Goal: Information Seeking & Learning: Find specific fact

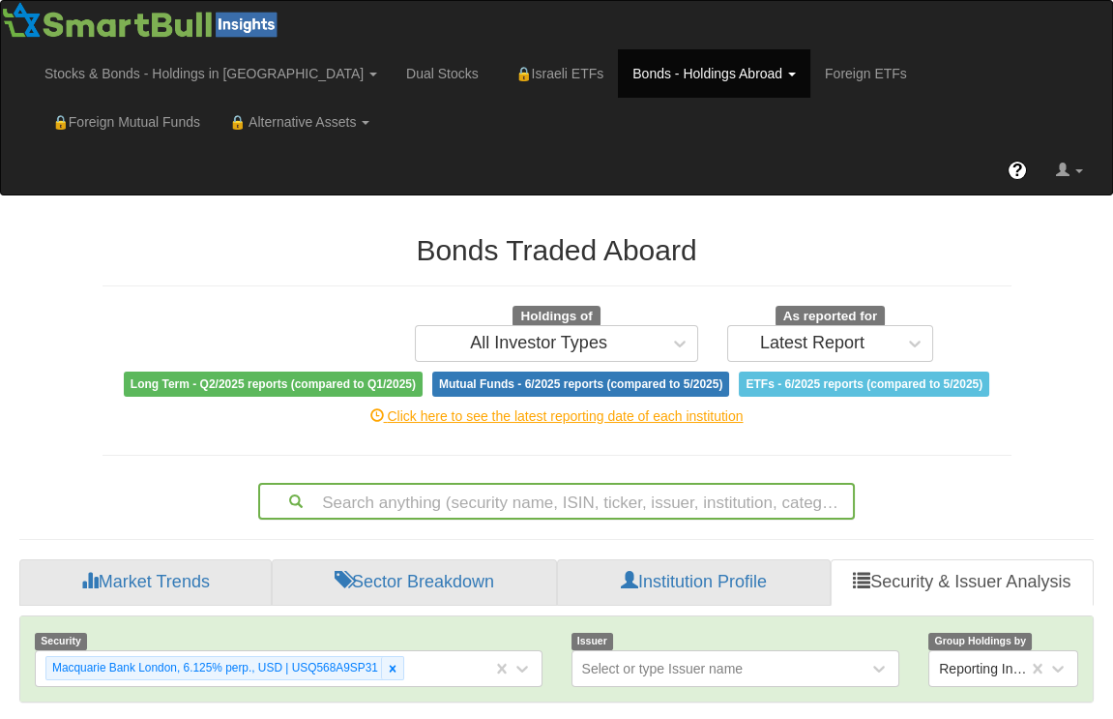
scroll to position [282, 0]
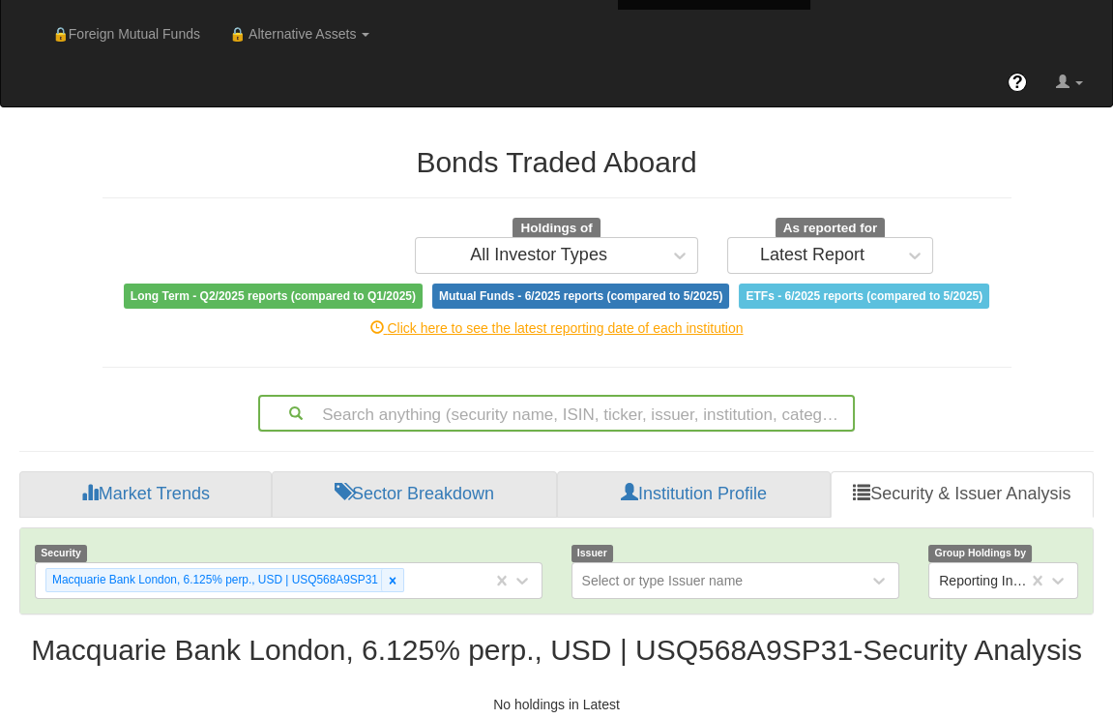
click at [517, 431] on div "Search anything (security name, ISIN, ticker, issuer, institution, category)..." at bounding box center [556, 413] width 597 height 37
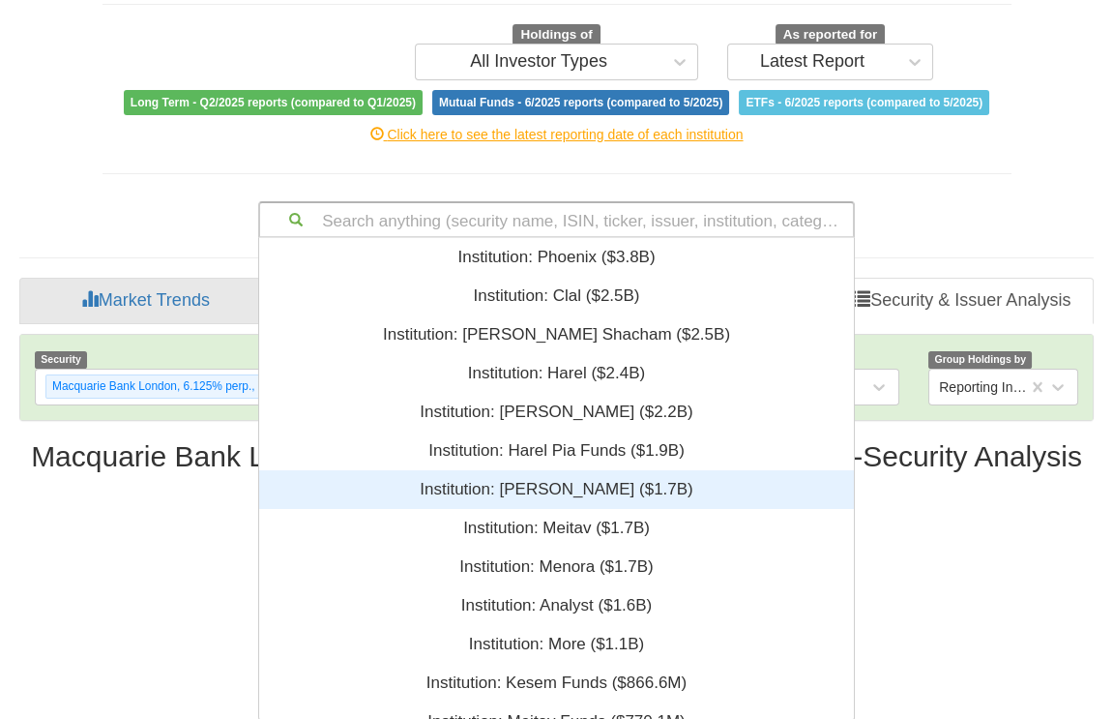
scroll to position [468, 581]
paste input "XS2387052744"
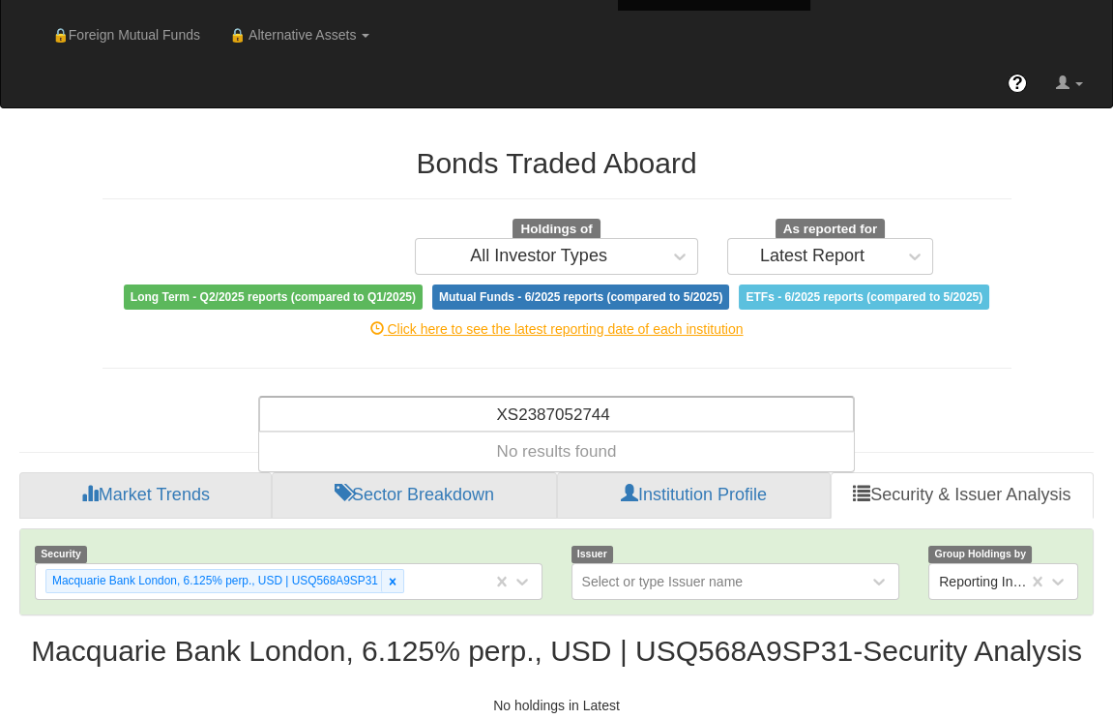
type input "XS2387052744"
